Goal: Check status: Check status

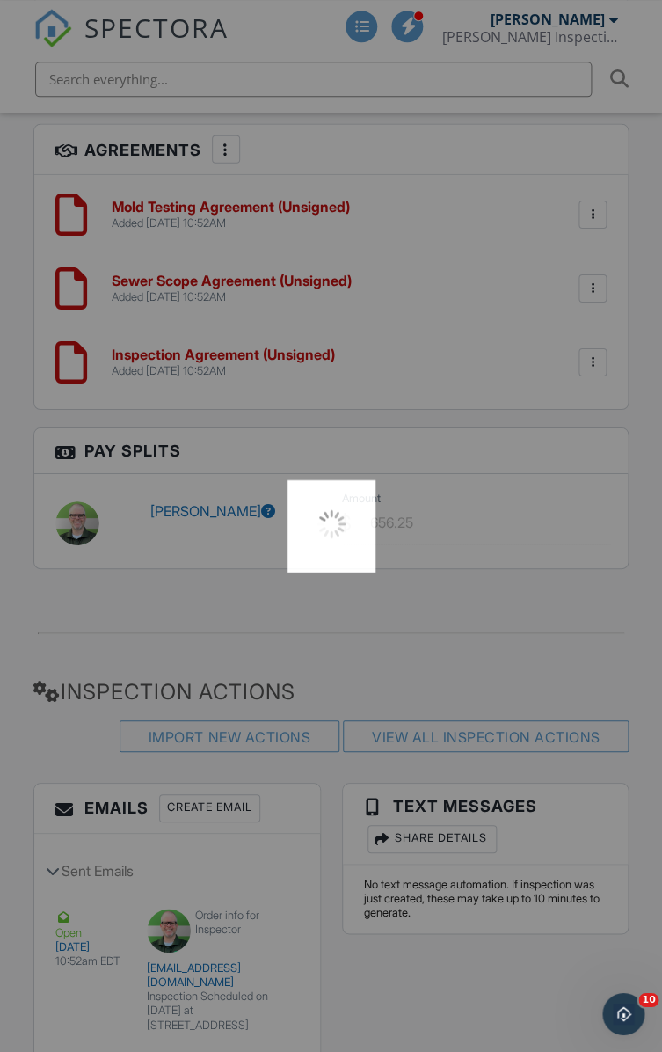
scroll to position [3606, 0]
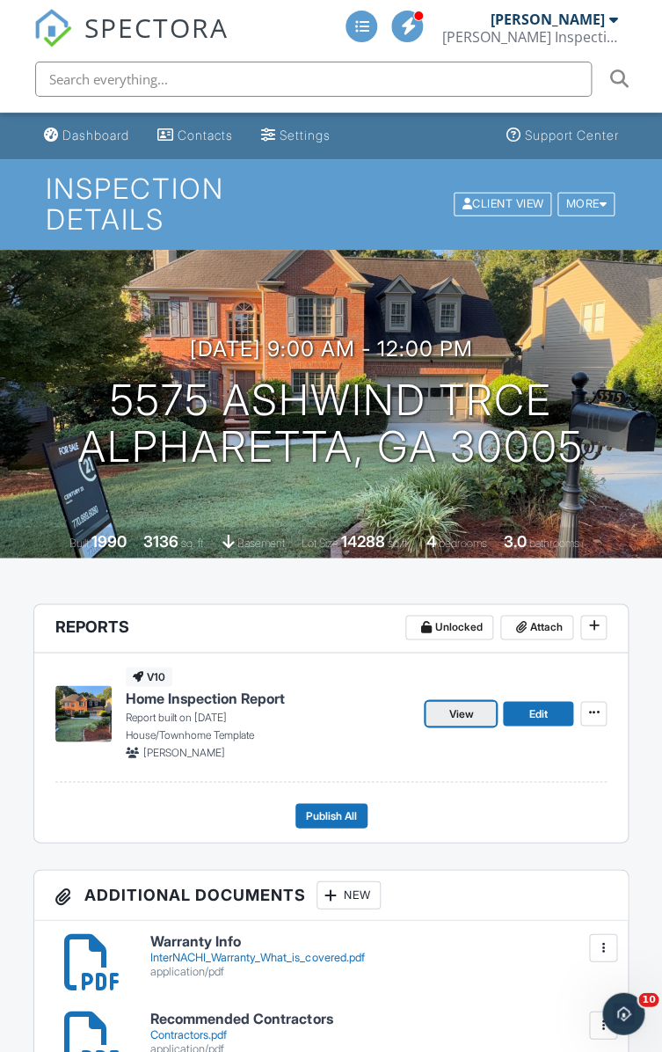
click at [463, 708] on span "View" at bounding box center [460, 713] width 25 height 18
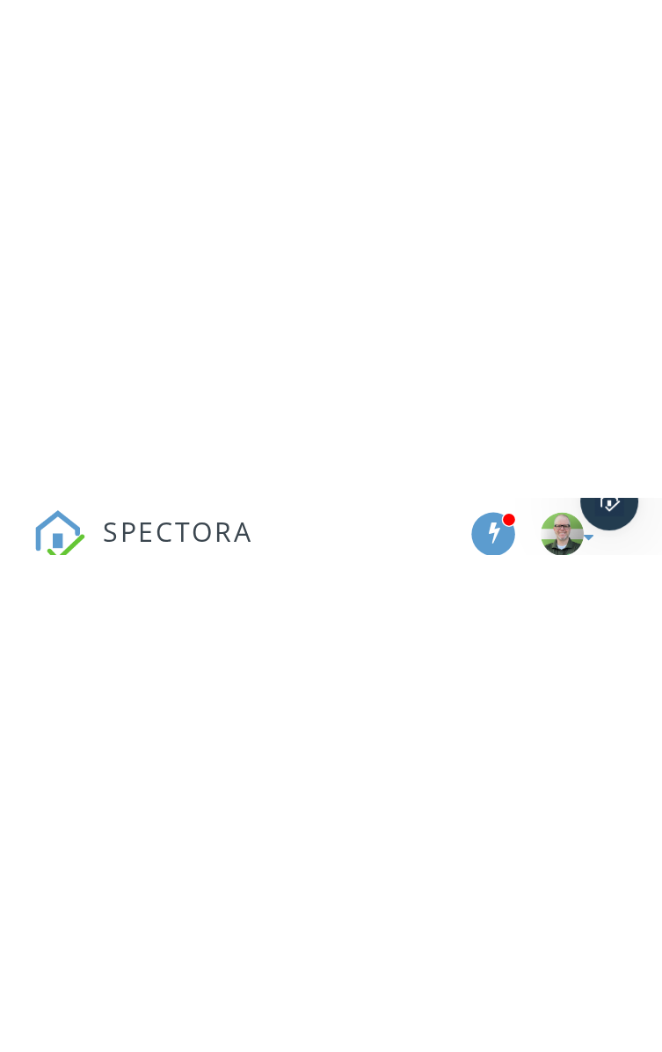
scroll to position [3070, 681]
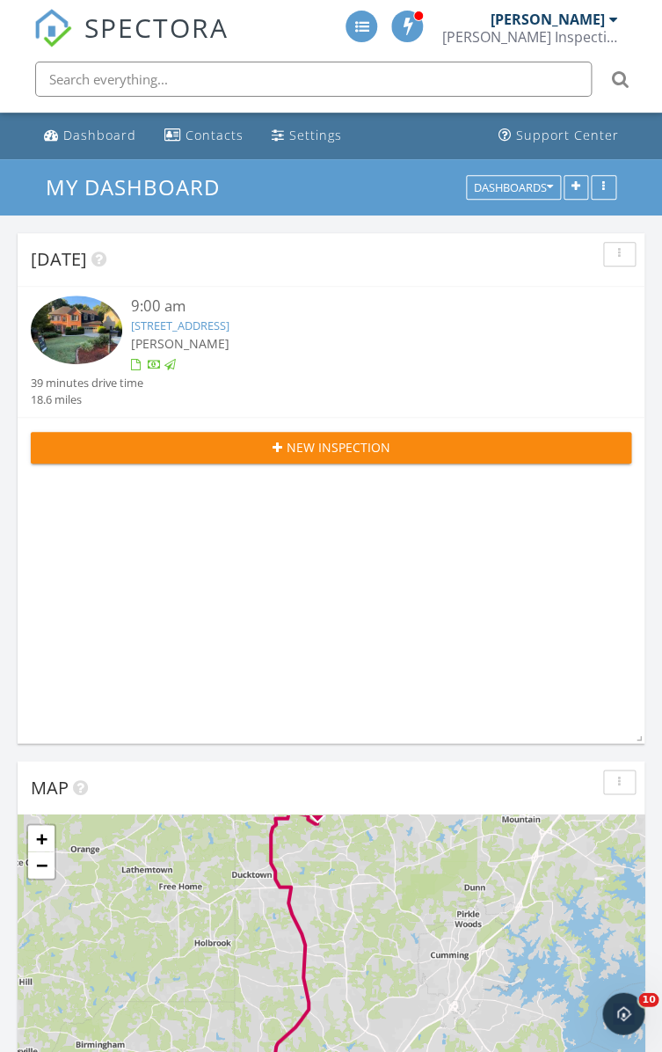
click at [157, 368] on div at bounding box center [155, 367] width 14 height 14
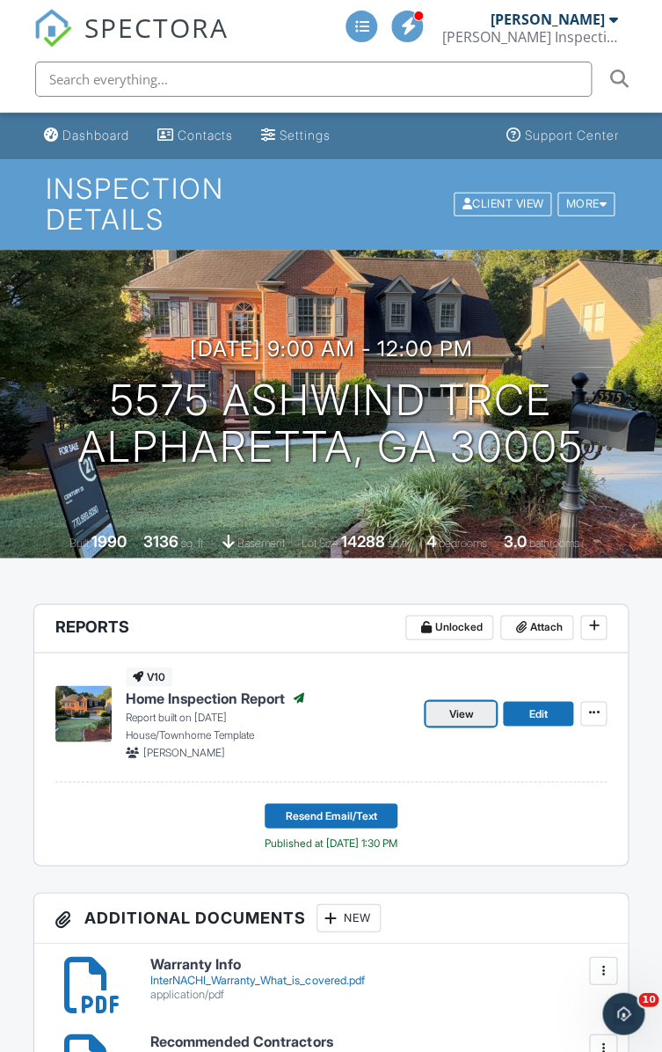
click at [472, 712] on span "View" at bounding box center [460, 713] width 25 height 18
